Goal: Information Seeking & Learning: Learn about a topic

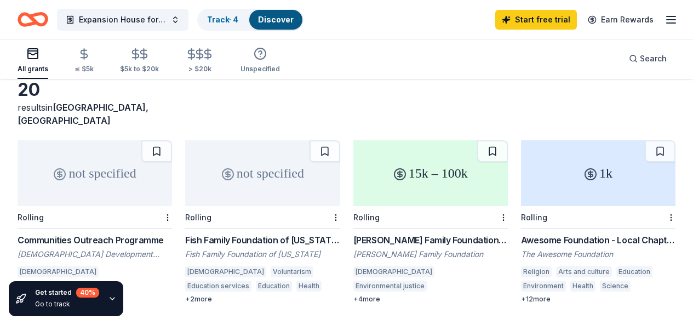
scroll to position [110, 0]
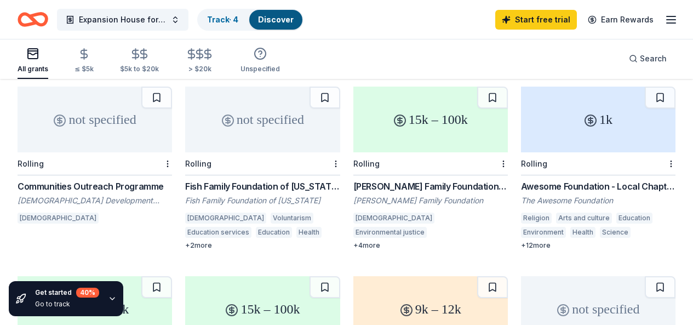
click at [212, 195] on div "Fish Family Foundation of [US_STATE]" at bounding box center [262, 200] width 154 height 11
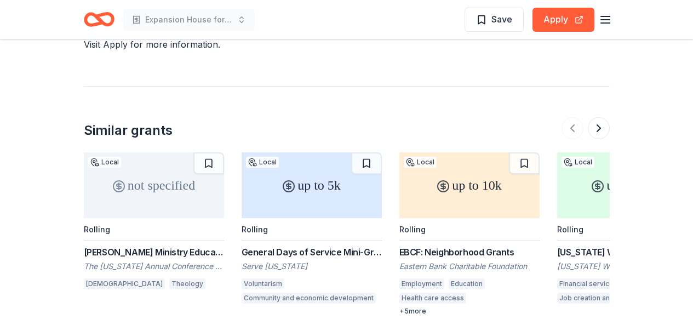
scroll to position [1150, 0]
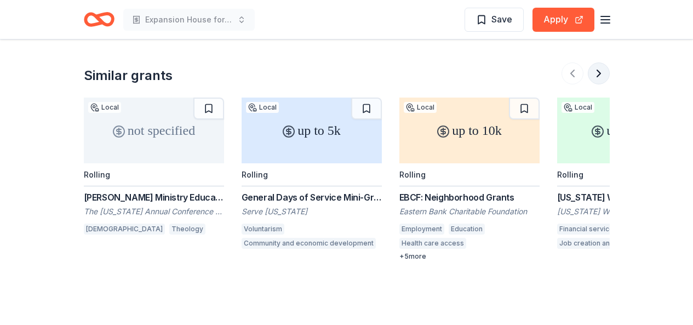
click at [602, 74] on button at bounding box center [599, 73] width 22 height 22
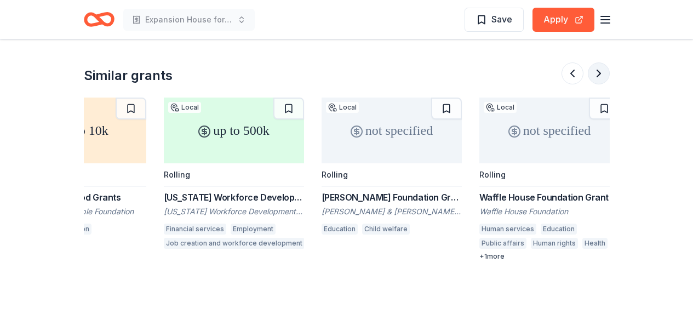
scroll to position [0, 473]
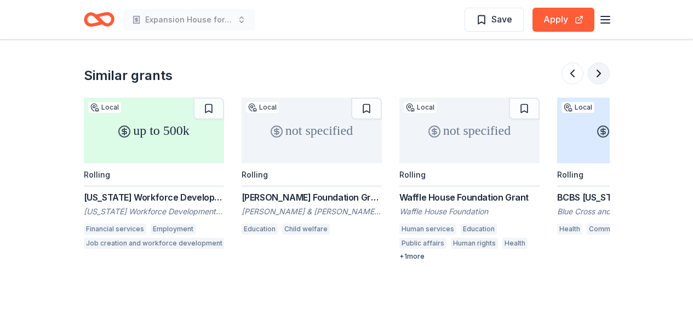
click at [604, 82] on button at bounding box center [599, 73] width 22 height 22
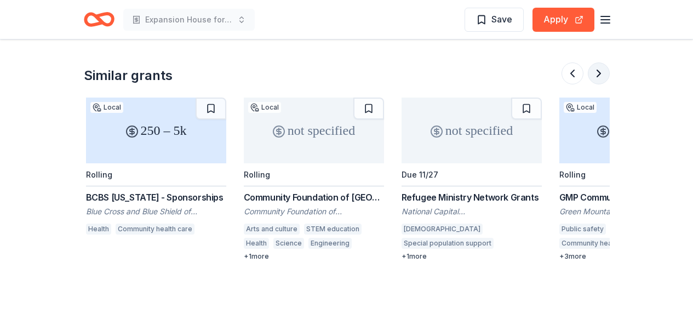
scroll to position [0, 946]
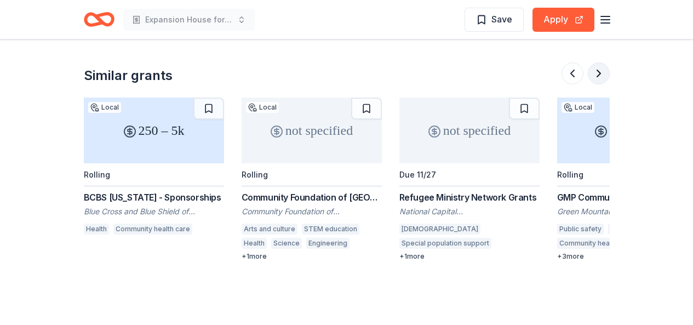
click at [604, 82] on button at bounding box center [599, 73] width 22 height 22
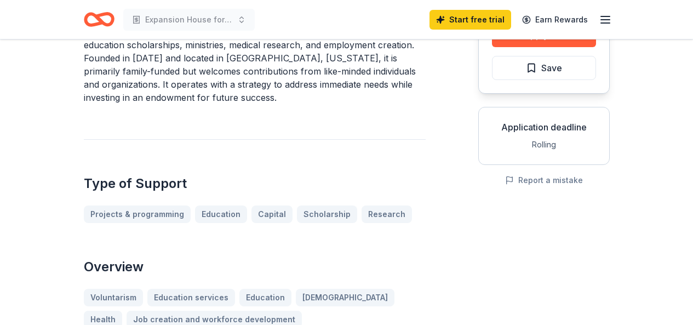
scroll to position [0, 0]
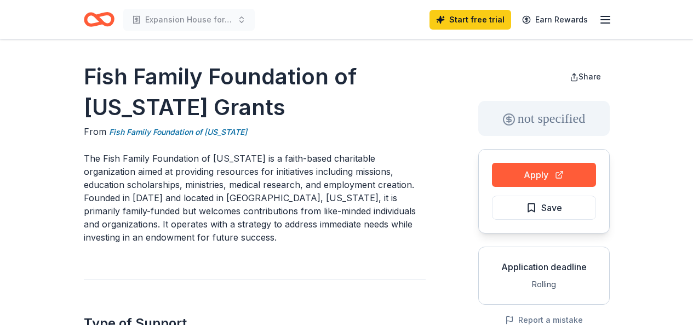
click at [609, 23] on line "button" at bounding box center [605, 23] width 9 height 0
click at [103, 20] on icon "Home" at bounding box center [99, 20] width 31 height 26
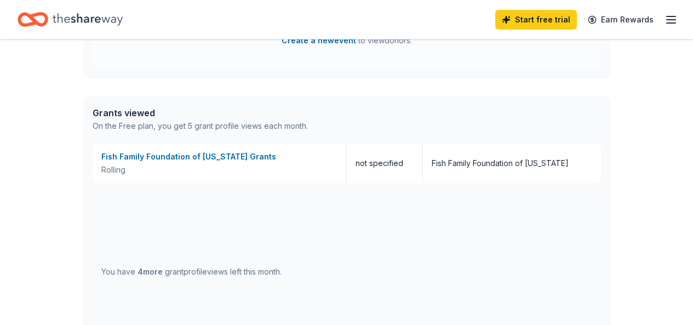
scroll to position [670, 0]
